Goal: Check status: Check status

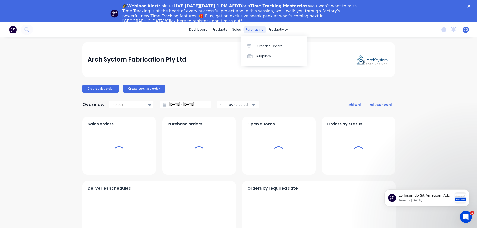
click at [252, 30] on div "purchasing" at bounding box center [254, 30] width 23 height 8
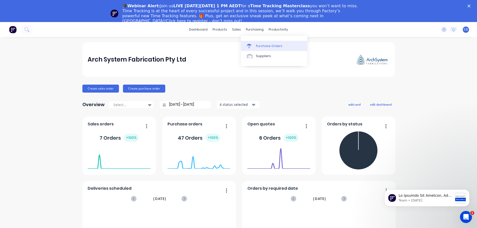
click at [262, 46] on div "Purchase Orders" at bounding box center [269, 46] width 27 height 5
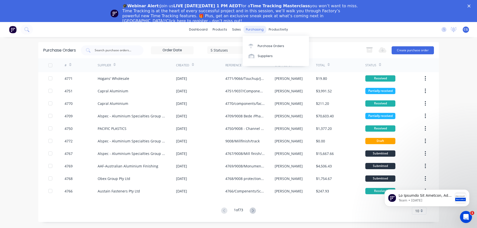
click at [252, 29] on div "purchasing" at bounding box center [254, 30] width 23 height 8
click at [265, 45] on div "Purchase Orders" at bounding box center [271, 46] width 27 height 5
click at [114, 50] on input "text" at bounding box center [115, 50] width 42 height 5
type input "alspec"
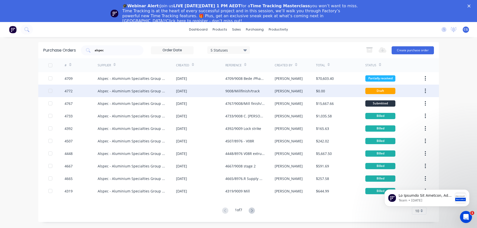
click at [145, 89] on div "Alspec - Aluminium Specialties Group Pty Ltd" at bounding box center [132, 90] width 68 height 5
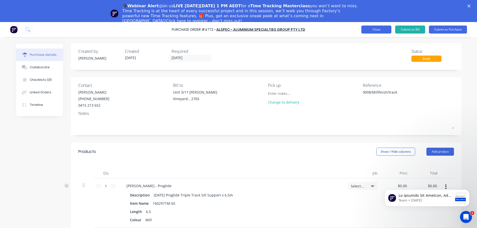
click at [374, 30] on button "Close" at bounding box center [376, 30] width 30 height 8
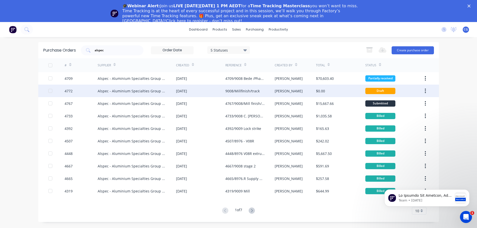
click at [248, 89] on div "9008/Millfinish/track" at bounding box center [242, 90] width 34 height 5
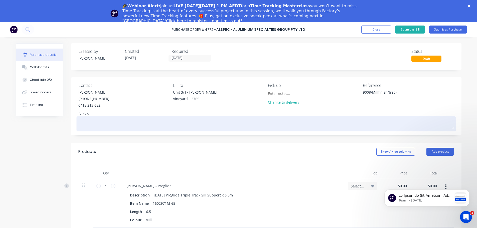
scroll to position [50, 0]
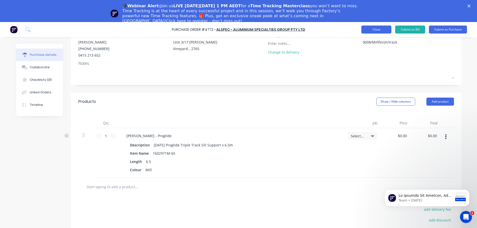
type textarea "x"
click at [372, 30] on button "Close" at bounding box center [376, 30] width 30 height 8
